Goal: Information Seeking & Learning: Learn about a topic

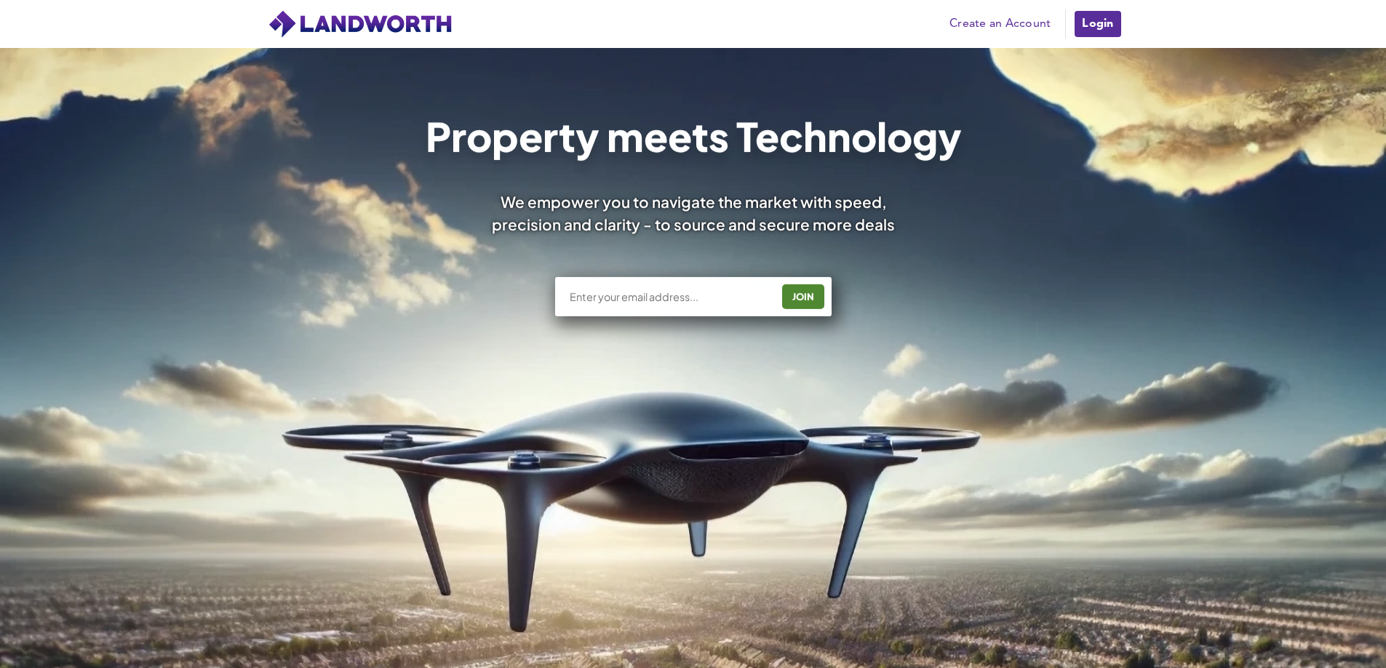
click at [1106, 28] on link "Login" at bounding box center [1097, 23] width 49 height 29
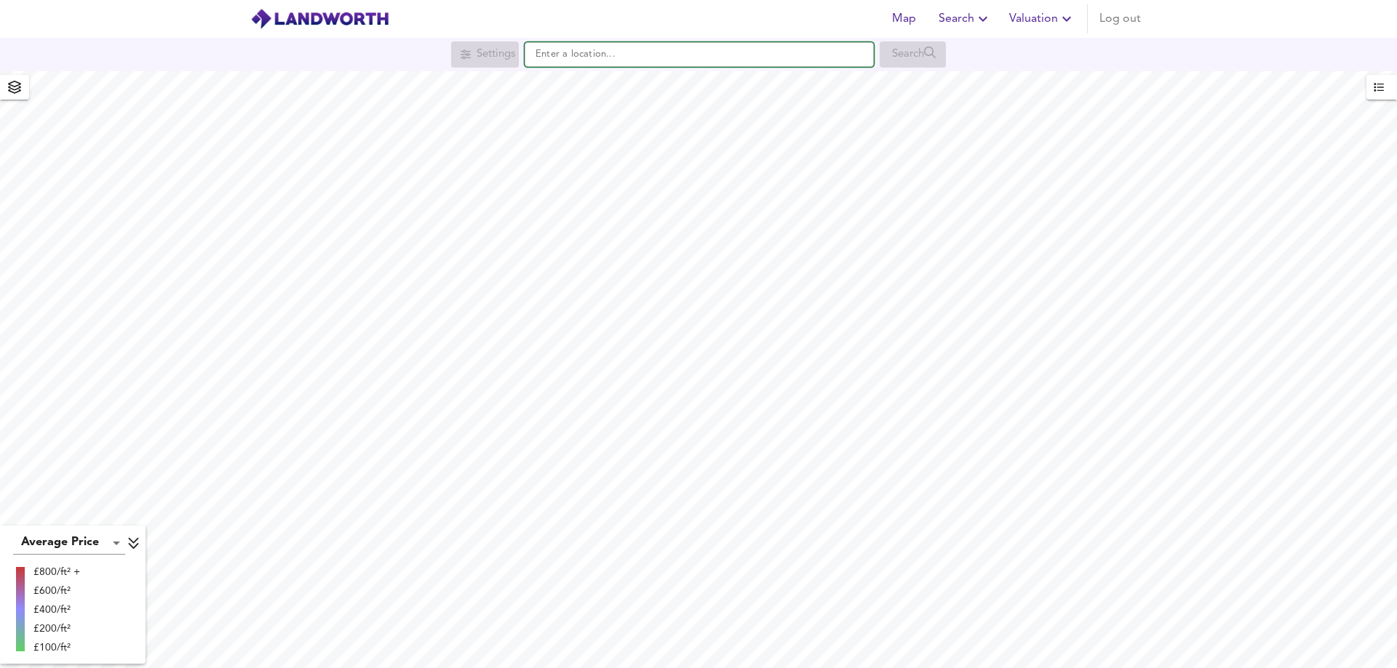
click at [644, 57] on input "text" at bounding box center [698, 54] width 349 height 25
paste input "RG9 2LW"
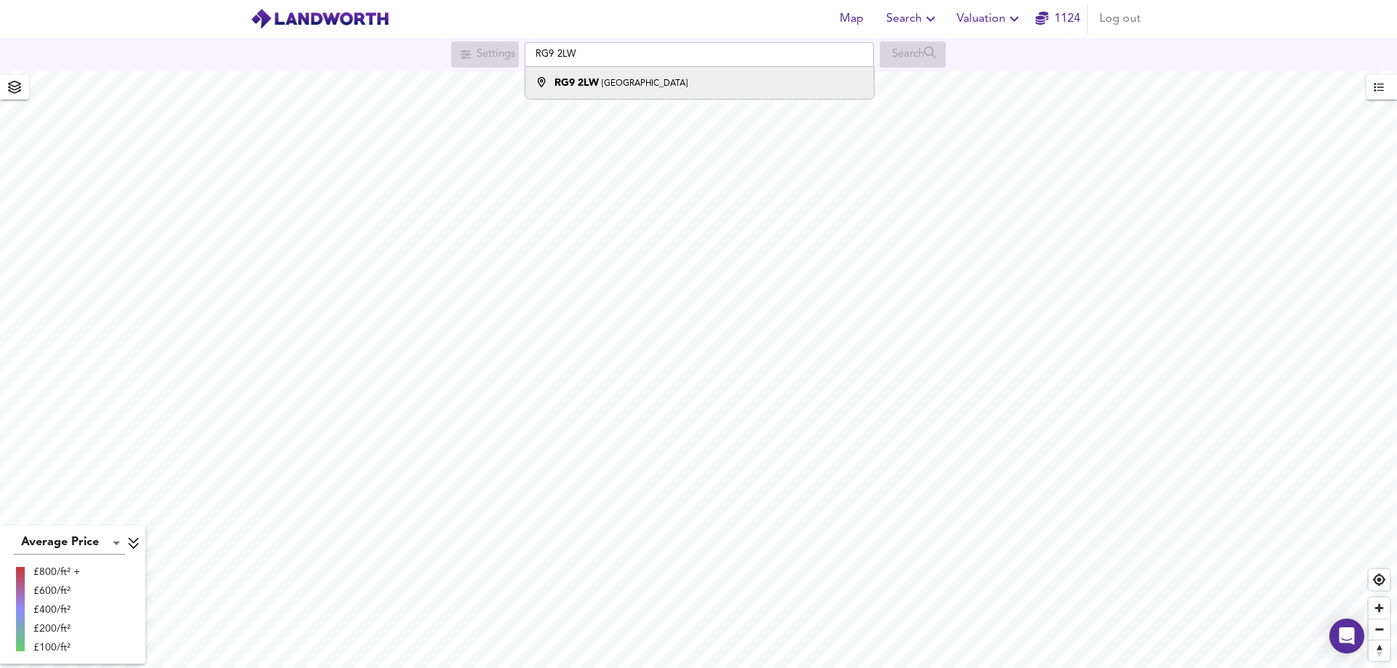
click at [623, 82] on small "Henley-on-Thames" at bounding box center [645, 83] width 86 height 9
type input "Henley-on-Thames RG9 2LW"
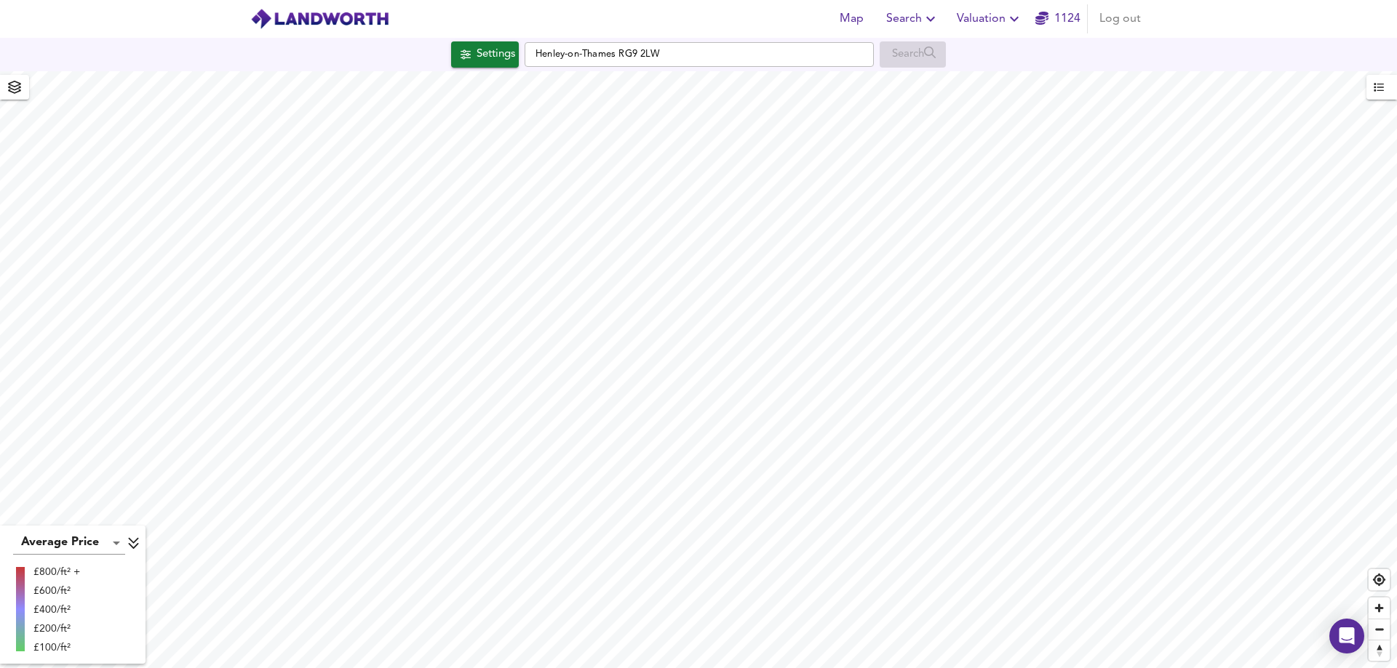
checkbox input "false"
checkbox input "true"
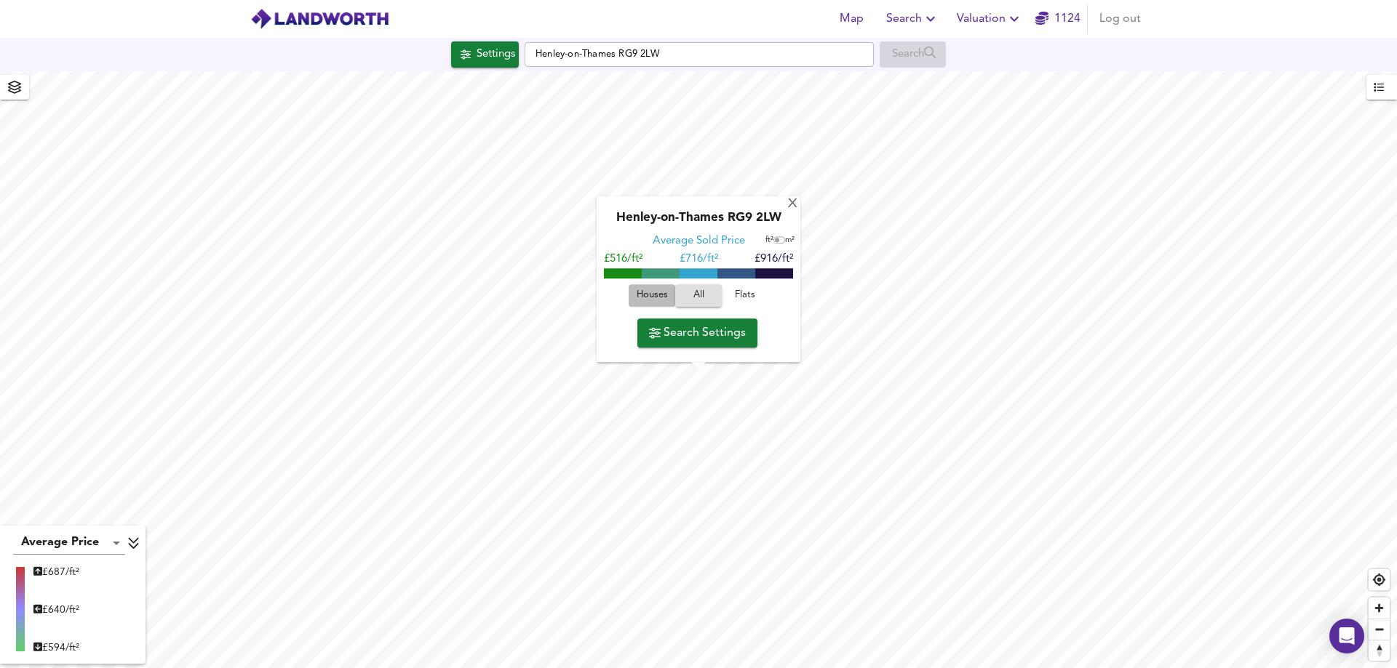
click at [638, 296] on span "Houses" at bounding box center [651, 296] width 39 height 17
